Goal: Information Seeking & Learning: Learn about a topic

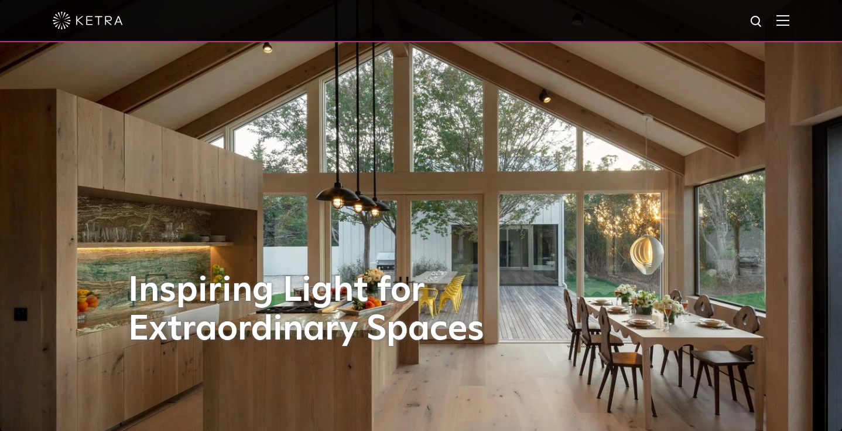
click at [790, 22] on img at bounding box center [783, 20] width 13 height 11
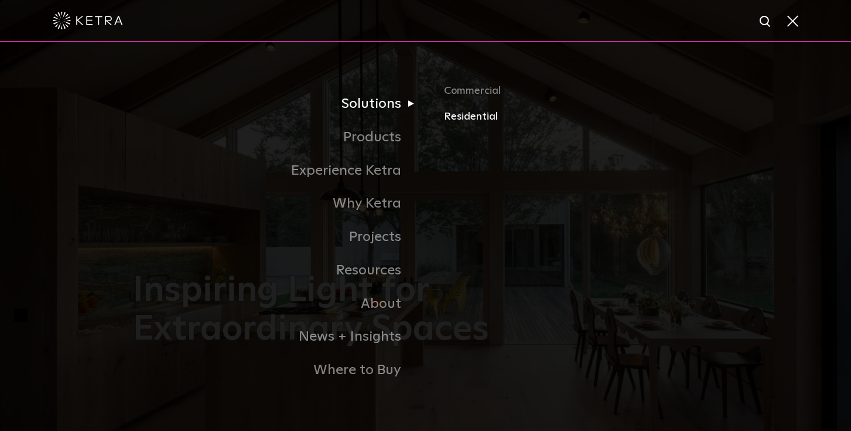
click at [468, 115] on link "Residential" at bounding box center [581, 116] width 274 height 17
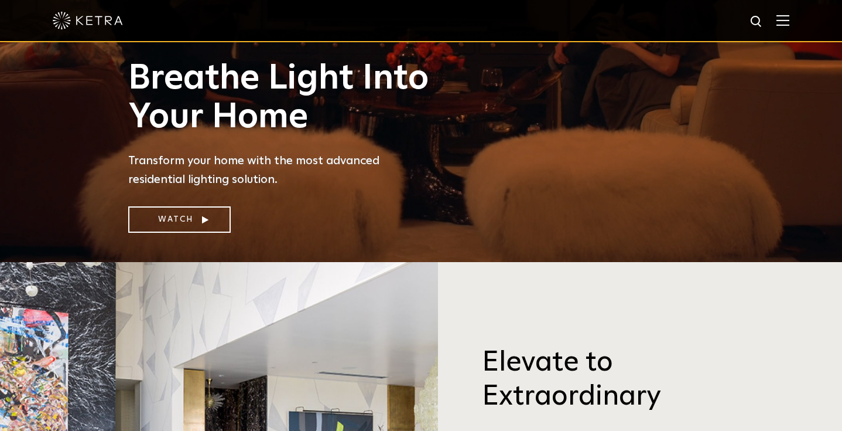
scroll to position [176, 0]
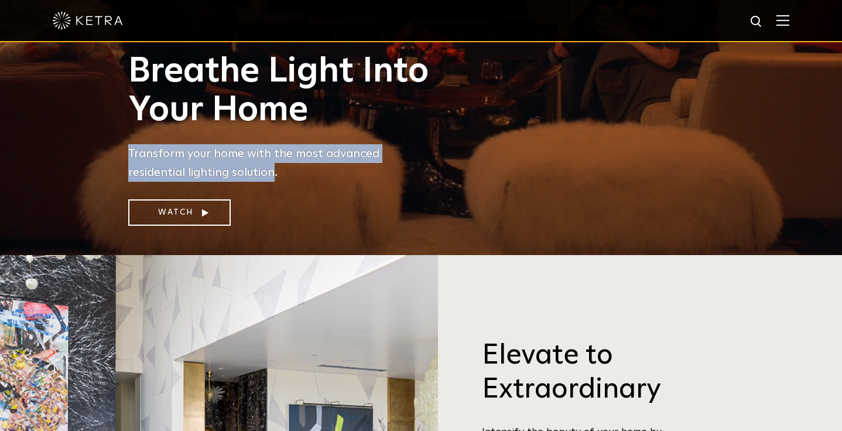
drag, startPoint x: 214, startPoint y: 174, endPoint x: 127, endPoint y: 155, distance: 88.8
click at [127, 155] on div "Breathe Light Into Your Home Transform your home with the most advanced residen…" at bounding box center [421, 138] width 609 height 173
copy p "Transform your home with the most advanced residential lighting solution"
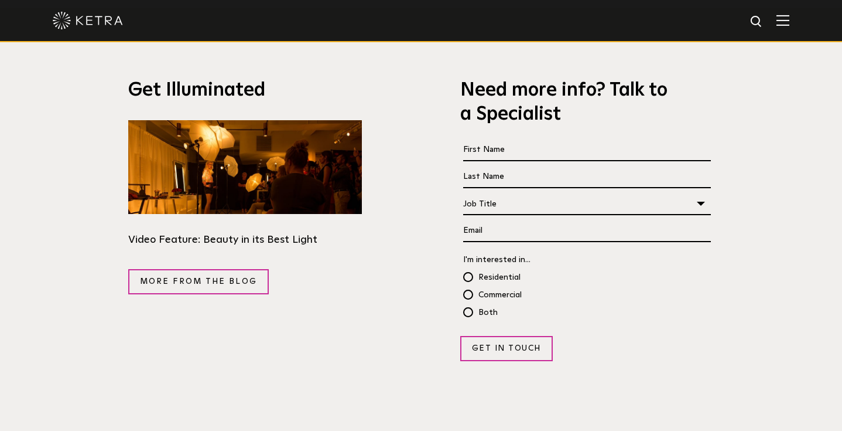
scroll to position [2226, 0]
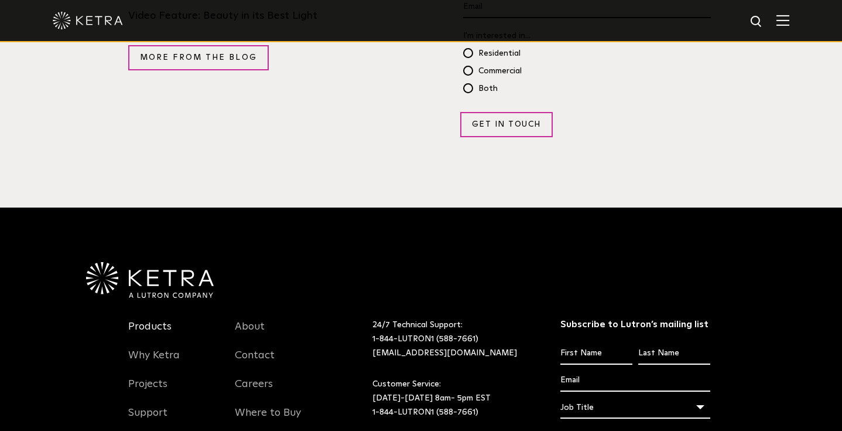
click at [156, 320] on link "Products" at bounding box center [149, 333] width 43 height 27
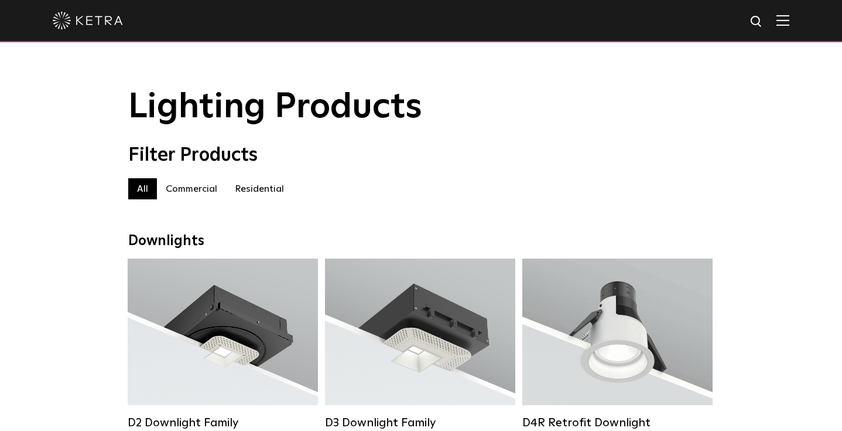
click at [100, 26] on img at bounding box center [88, 21] width 70 height 18
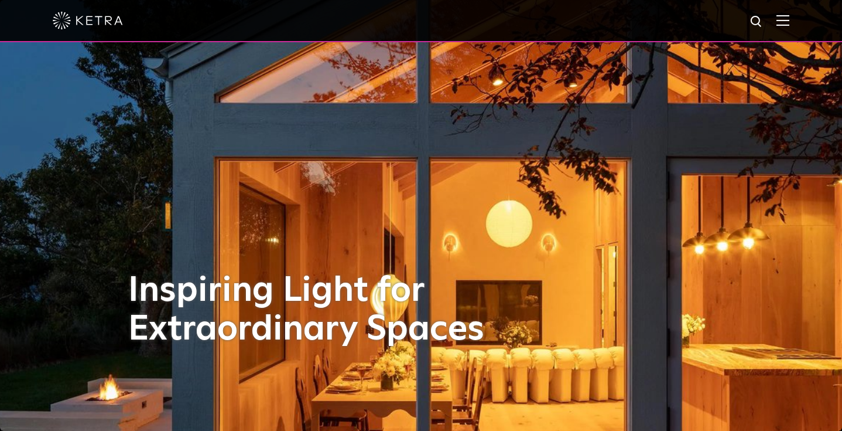
click at [790, 26] on img at bounding box center [783, 20] width 13 height 11
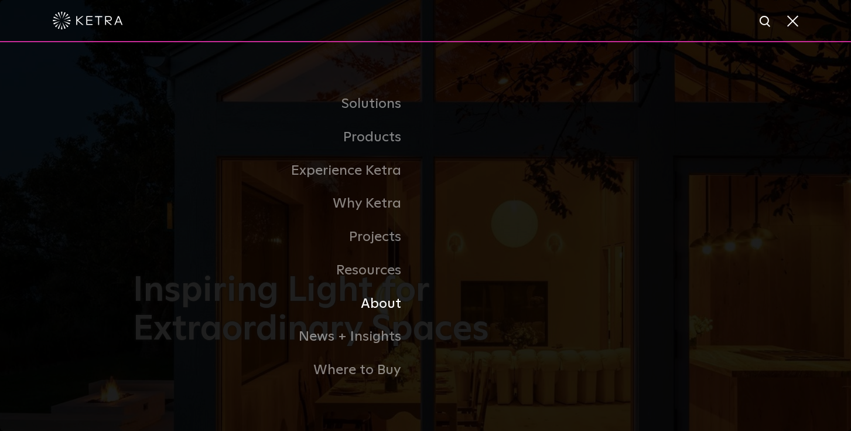
click at [390, 301] on link "About" at bounding box center [279, 303] width 293 height 33
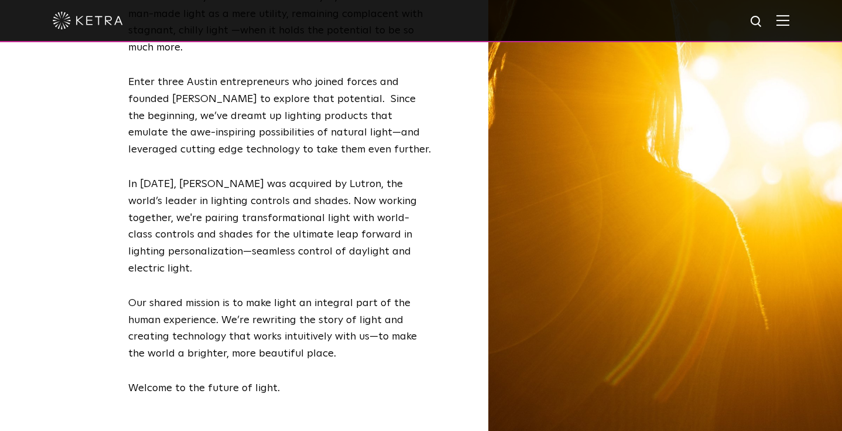
scroll to position [586, 0]
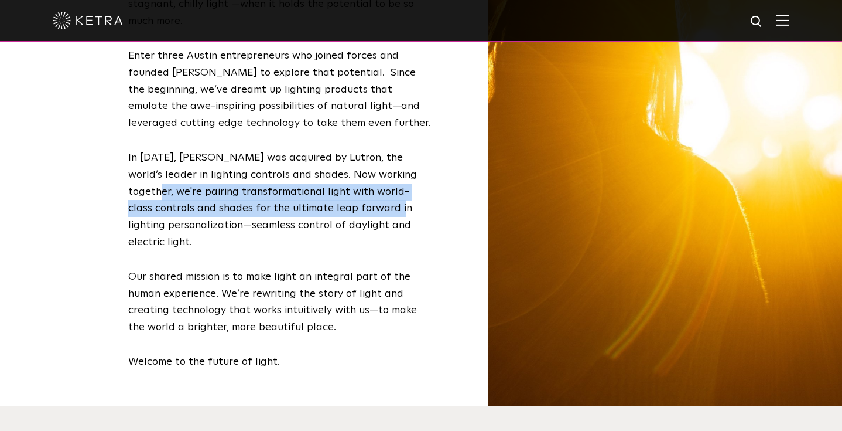
drag, startPoint x: 353, startPoint y: 209, endPoint x: 130, endPoint y: 196, distance: 223.6
click at [130, 196] on p "In 2018, Ketra was acquired by Lutron, the world’s leader in lighting controls …" at bounding box center [280, 199] width 305 height 101
copy p "pairing transformational light with world-class controls and shades for the ult…"
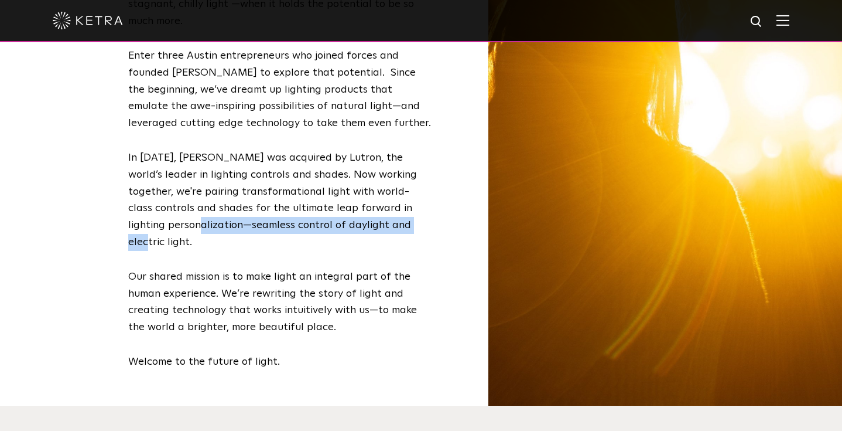
drag, startPoint x: 354, startPoint y: 227, endPoint x: 139, endPoint y: 231, distance: 215.6
click at [139, 231] on p "In 2018, Ketra was acquired by Lutron, the world’s leader in lighting controls …" at bounding box center [280, 199] width 305 height 101
copy p "seamless control of daylight and electric light"
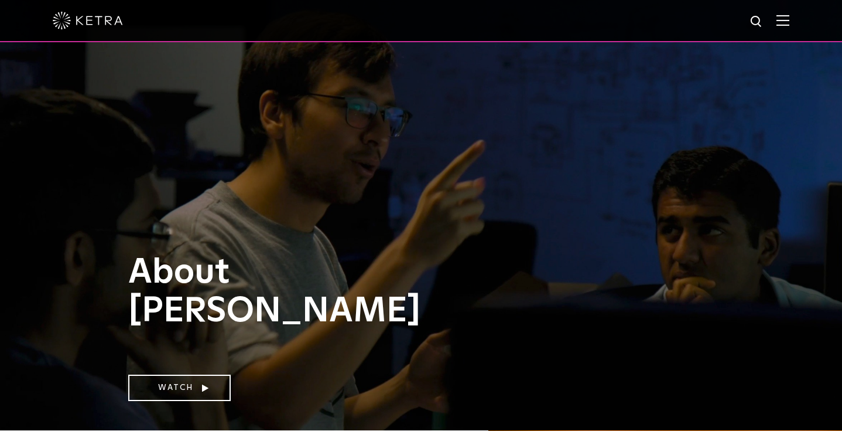
scroll to position [0, 0]
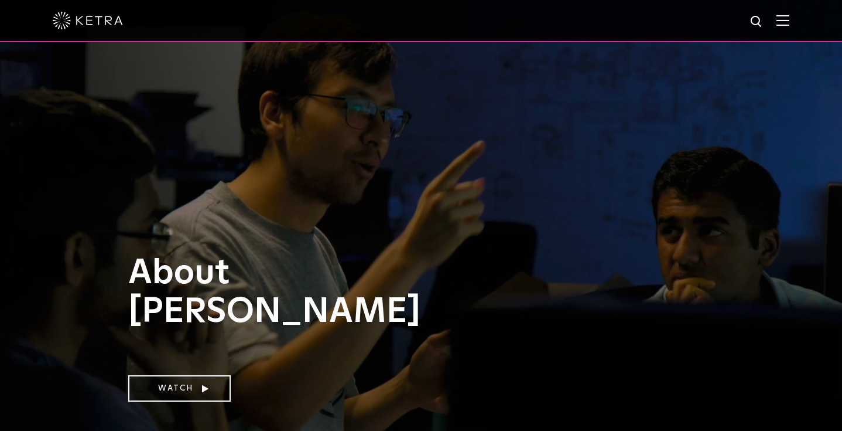
click at [788, 23] on img at bounding box center [783, 20] width 13 height 11
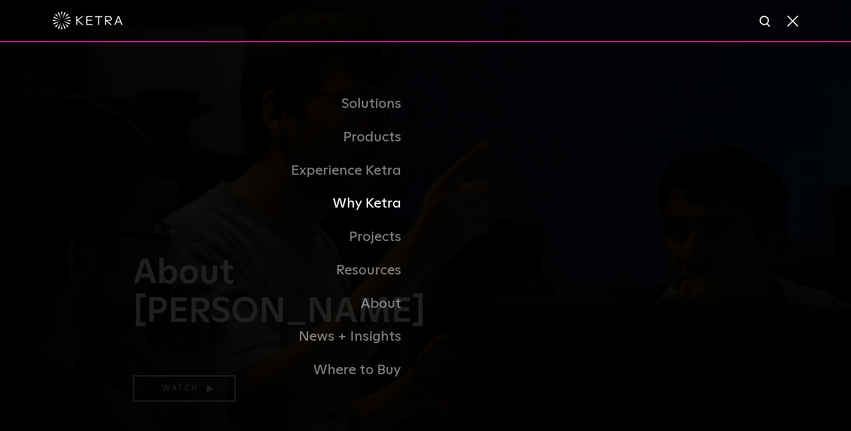
click at [382, 202] on link "Why Ketra" at bounding box center [279, 203] width 293 height 33
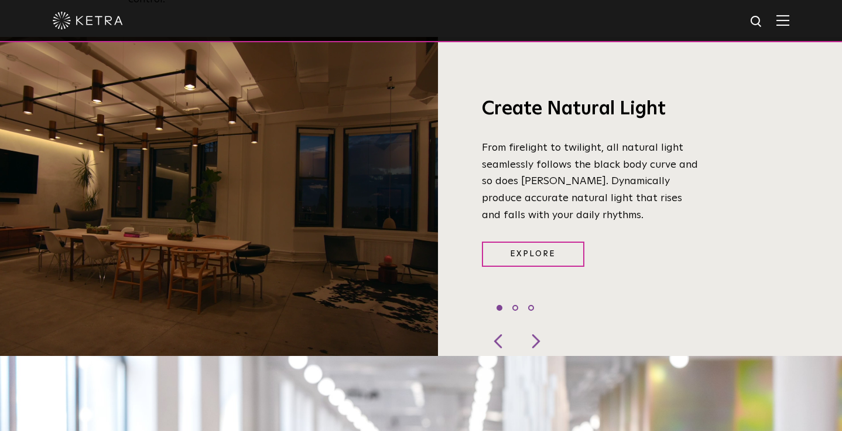
scroll to position [879, 0]
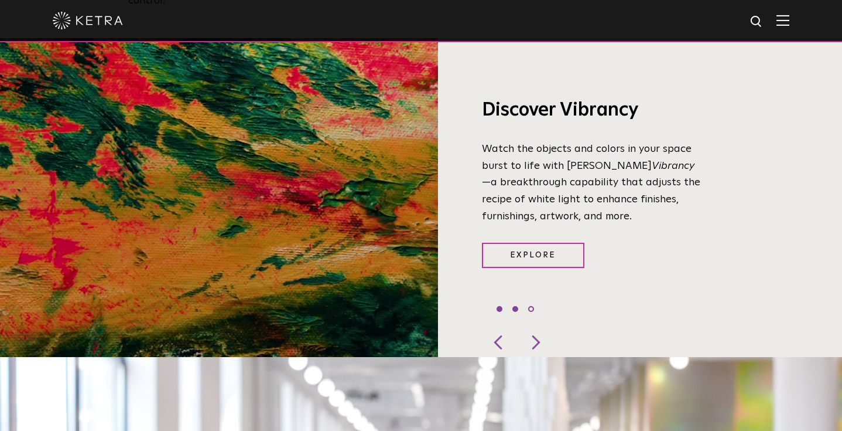
click at [501, 306] on li "1" at bounding box center [500, 309] width 6 height 6
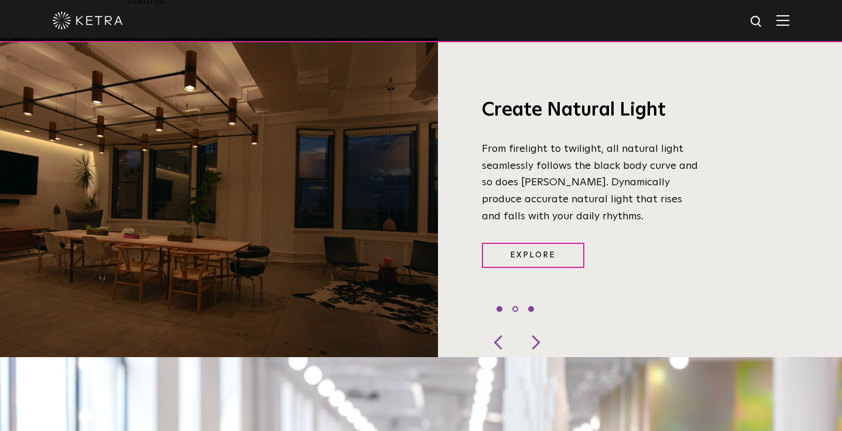
click at [531, 306] on li "3" at bounding box center [531, 309] width 6 height 6
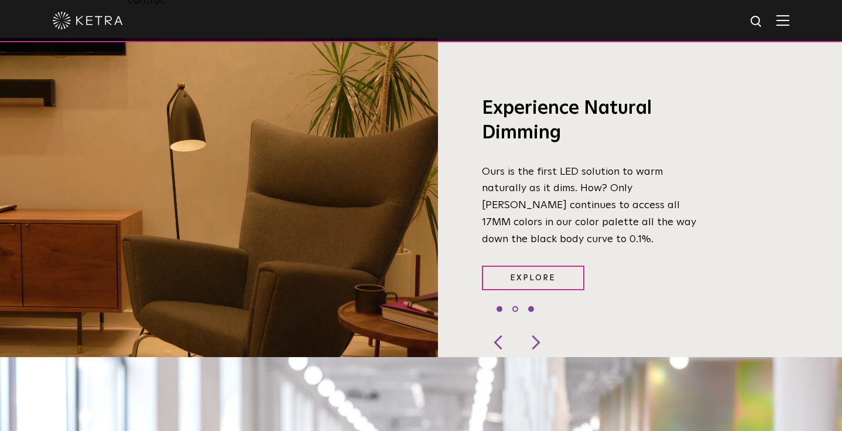
click at [500, 306] on li "1" at bounding box center [500, 309] width 6 height 6
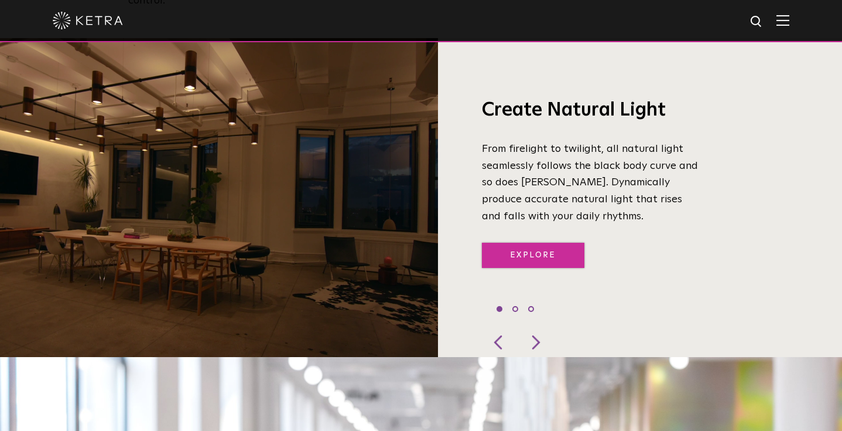
click at [529, 245] on link "Explore" at bounding box center [533, 255] width 103 height 25
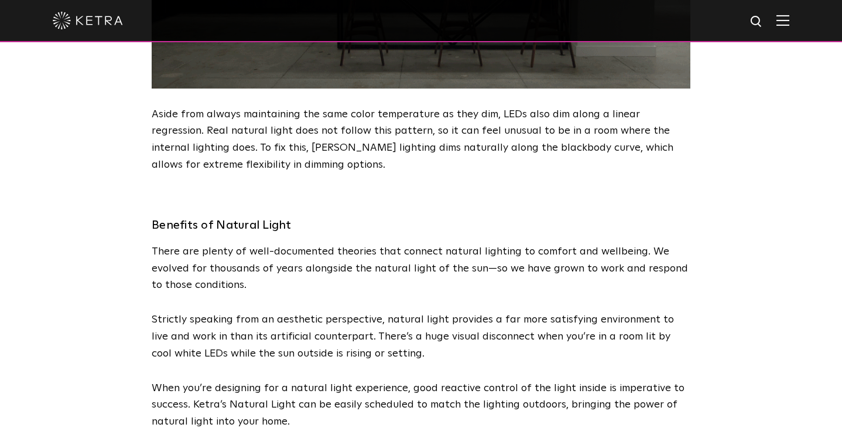
scroll to position [1875, 0]
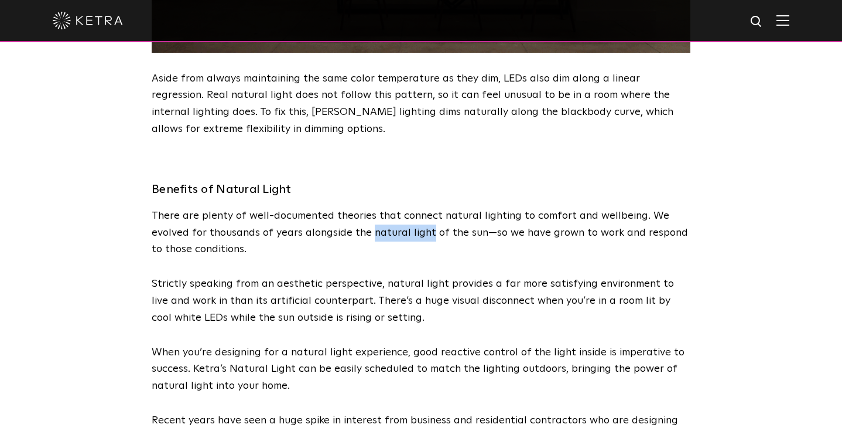
drag, startPoint x: 429, startPoint y: 234, endPoint x: 370, endPoint y: 234, distance: 59.2
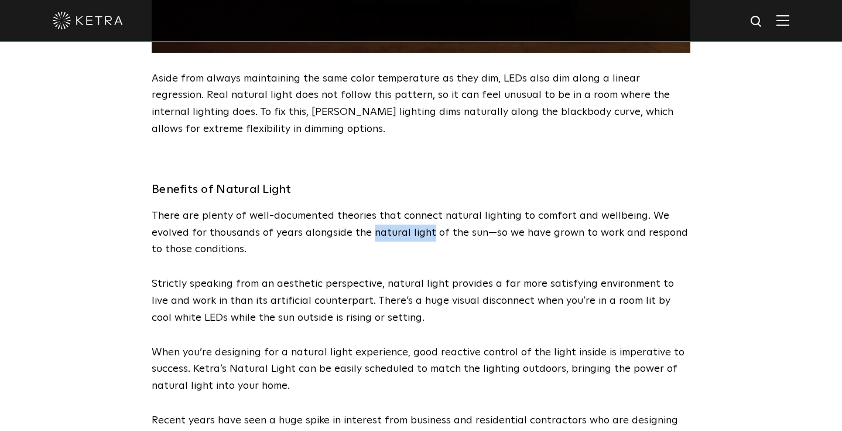
click at [370, 234] on p "There are plenty of well-documented theories that connect natural lighting to c…" at bounding box center [421, 232] width 539 height 50
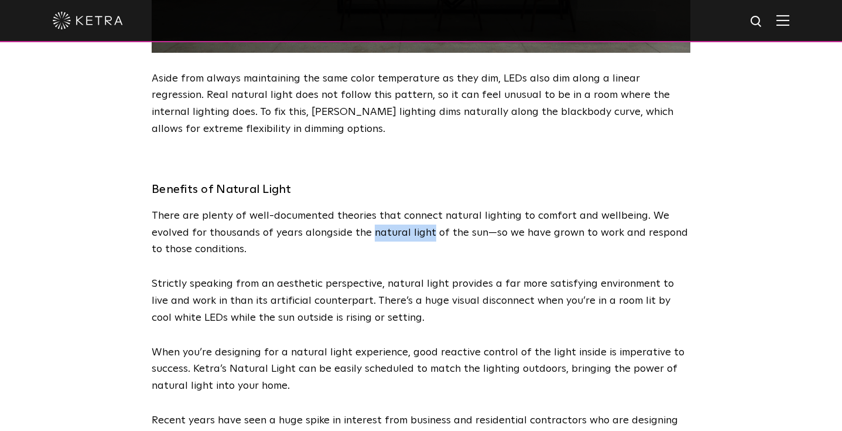
copy p "natural light"
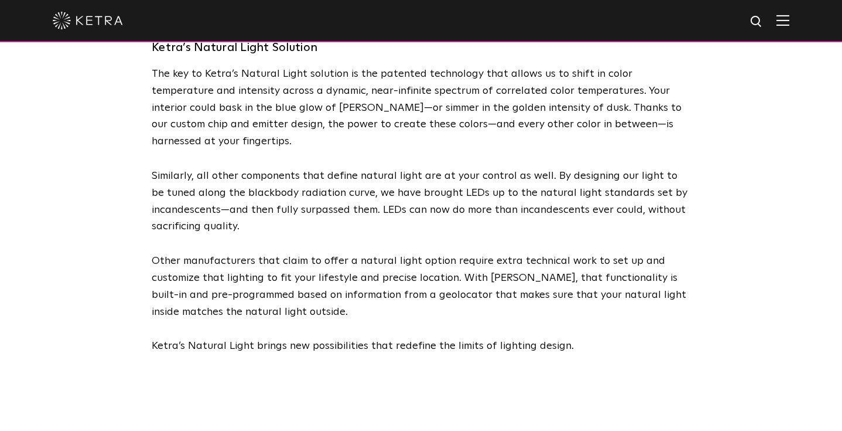
scroll to position [2753, 0]
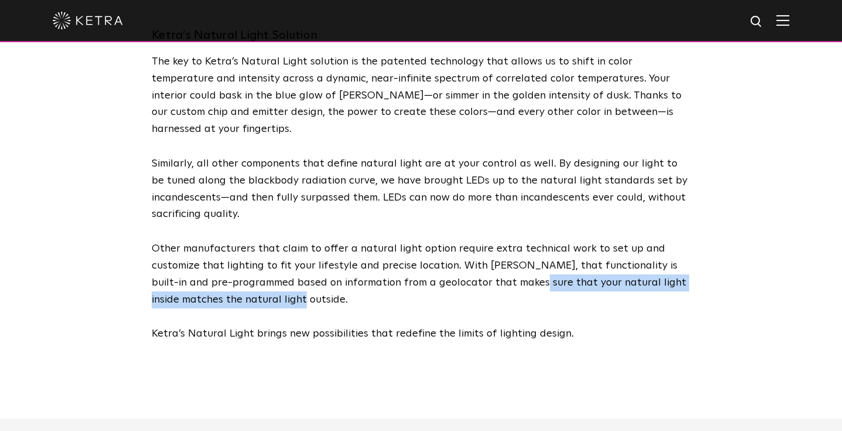
drag, startPoint x: 247, startPoint y: 268, endPoint x: 500, endPoint y: 254, distance: 252.9
click at [500, 254] on p "Other manufacturers that claim to offer a natural light option require extra te…" at bounding box center [421, 273] width 539 height 67
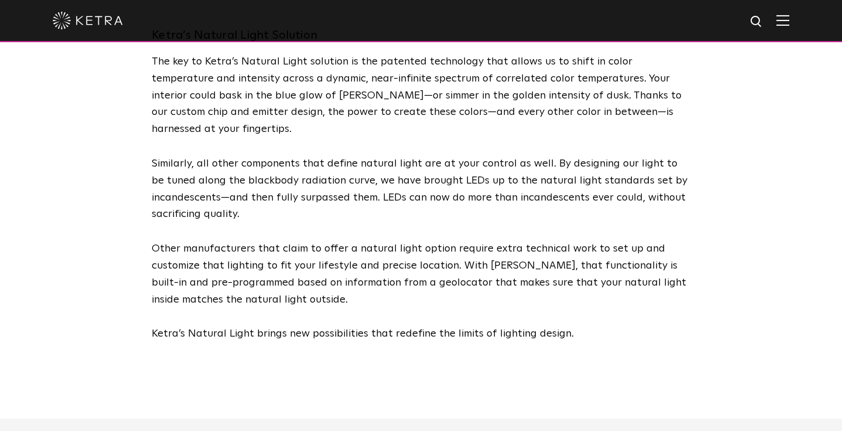
click at [573, 267] on p "Other manufacturers that claim to offer a natural light option require extra te…" at bounding box center [421, 273] width 539 height 67
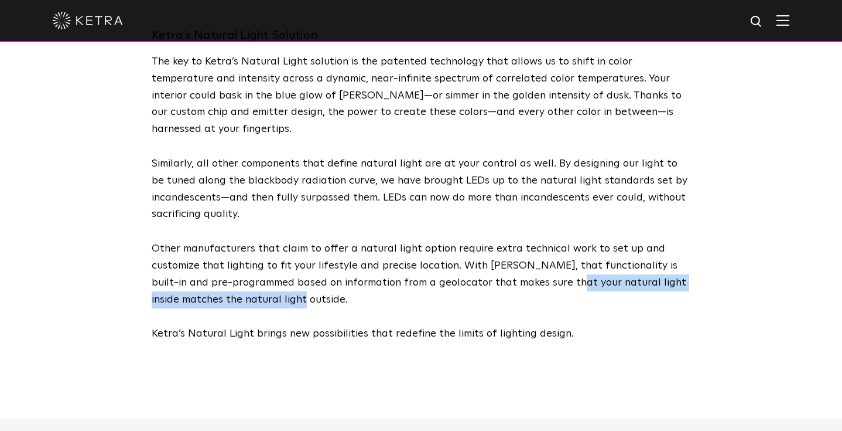
drag, startPoint x: 247, startPoint y: 269, endPoint x: 537, endPoint y: 253, distance: 290.4
click at [537, 253] on p "Other manufacturers that claim to offer a natural light option require extra te…" at bounding box center [421, 273] width 539 height 67
copy p "natural light inside matches the natural light outside"
